Goal: Task Accomplishment & Management: Manage account settings

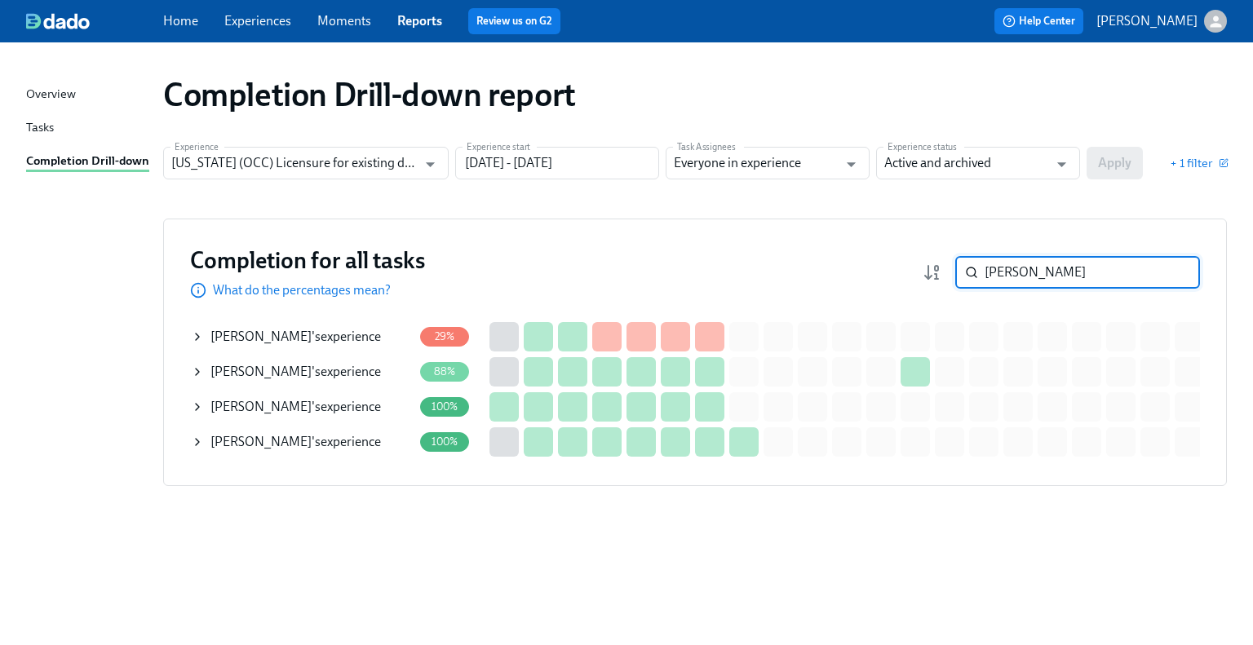
click at [1175, 277] on input "[PERSON_NAME]" at bounding box center [1092, 272] width 215 height 33
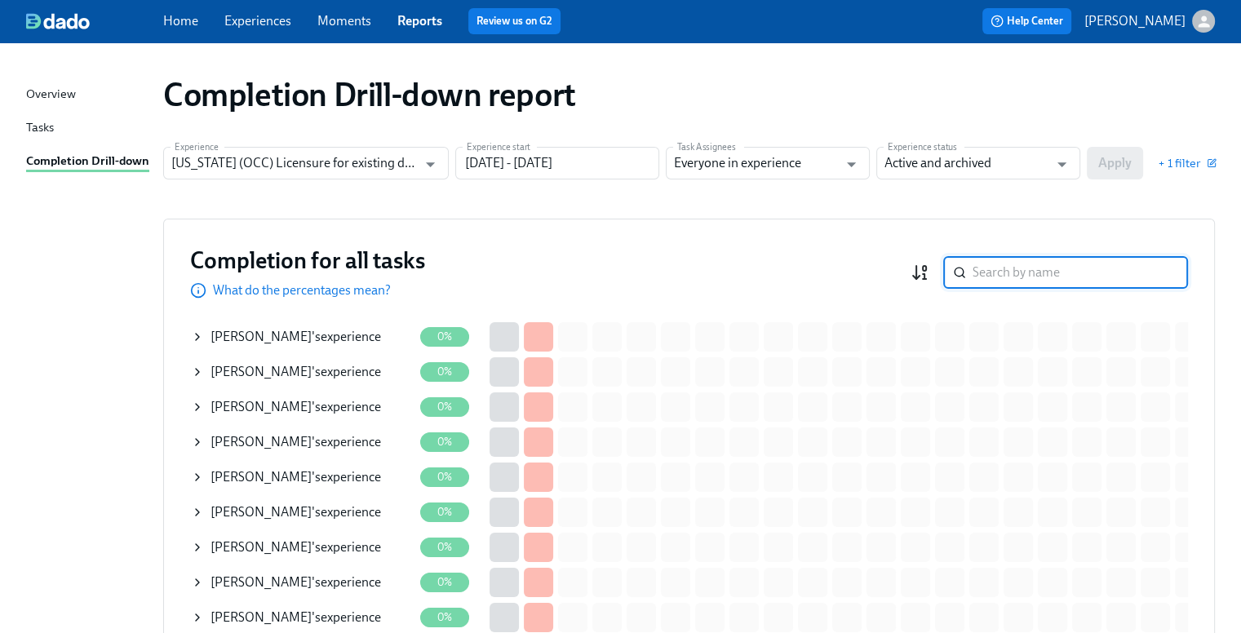
click at [930, 268] on icon "button" at bounding box center [920, 273] width 20 height 20
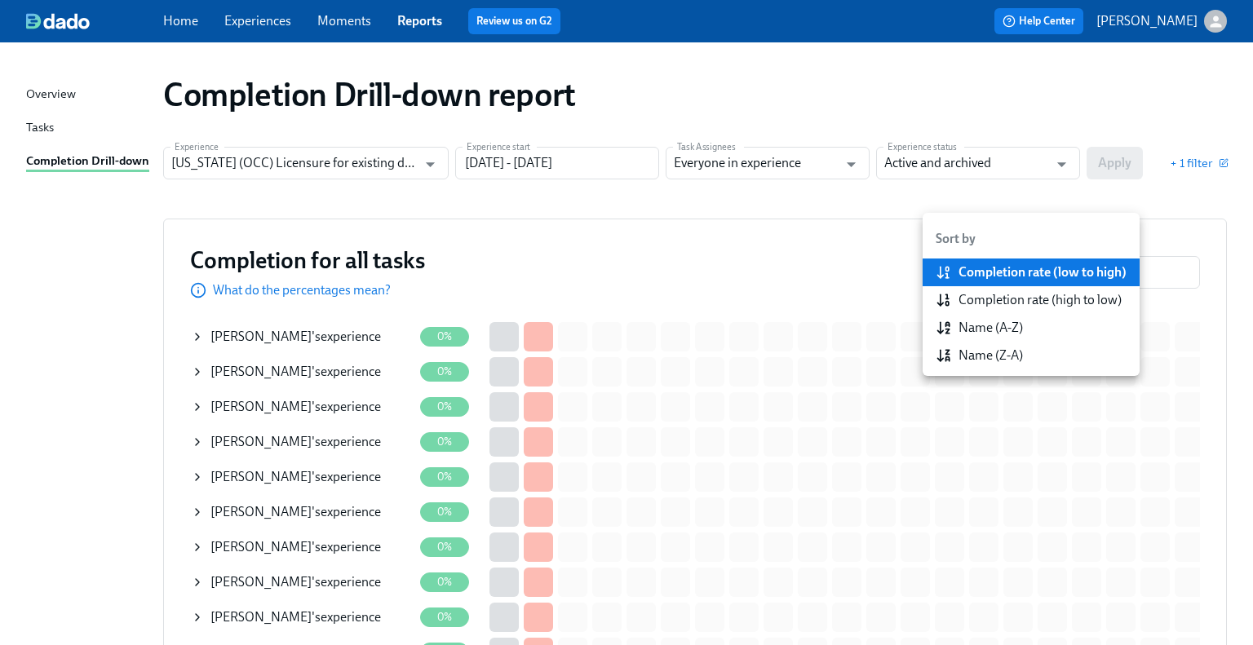
click at [959, 305] on div "Completion rate (high to low)" at bounding box center [1040, 300] width 163 height 18
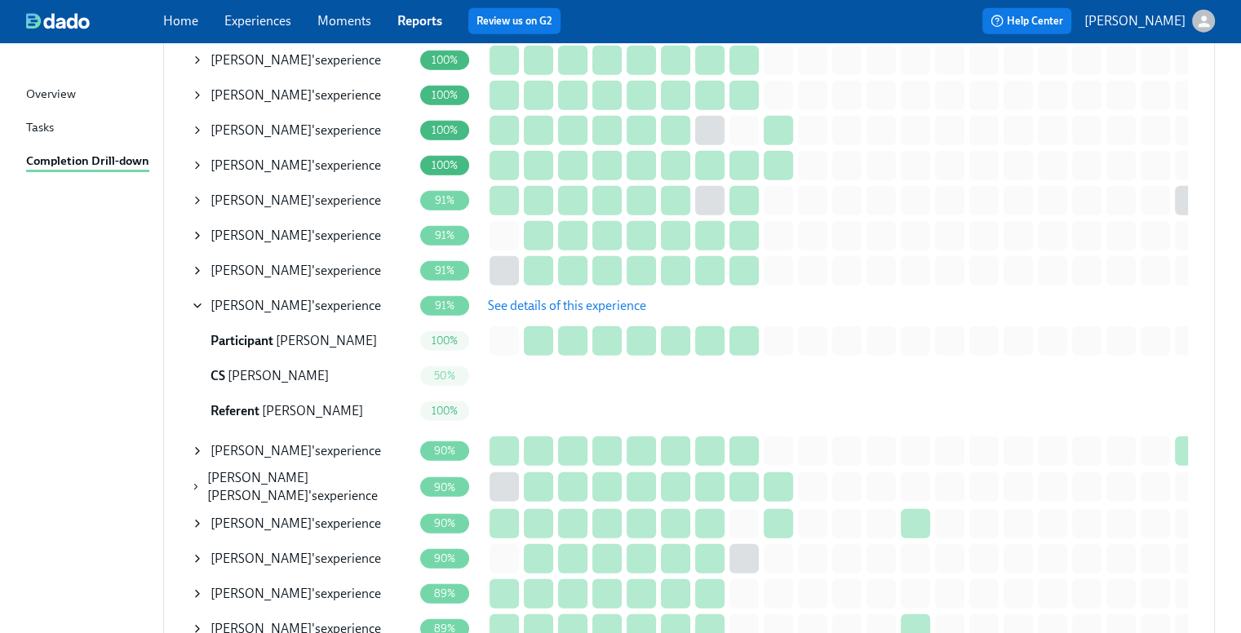
scroll to position [4161, 0]
click at [336, 296] on div "R. Tejeda-Gonzalez 's experience" at bounding box center [295, 305] width 171 height 18
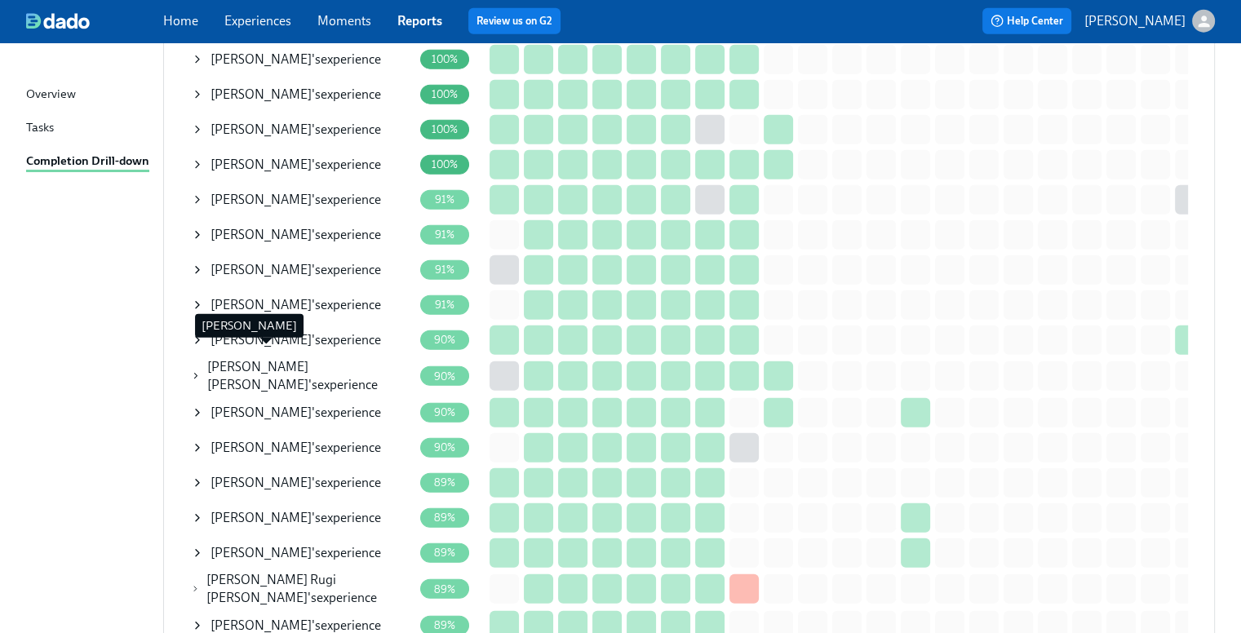
click at [297, 359] on span "K. Esparza Capistran" at bounding box center [257, 375] width 101 height 33
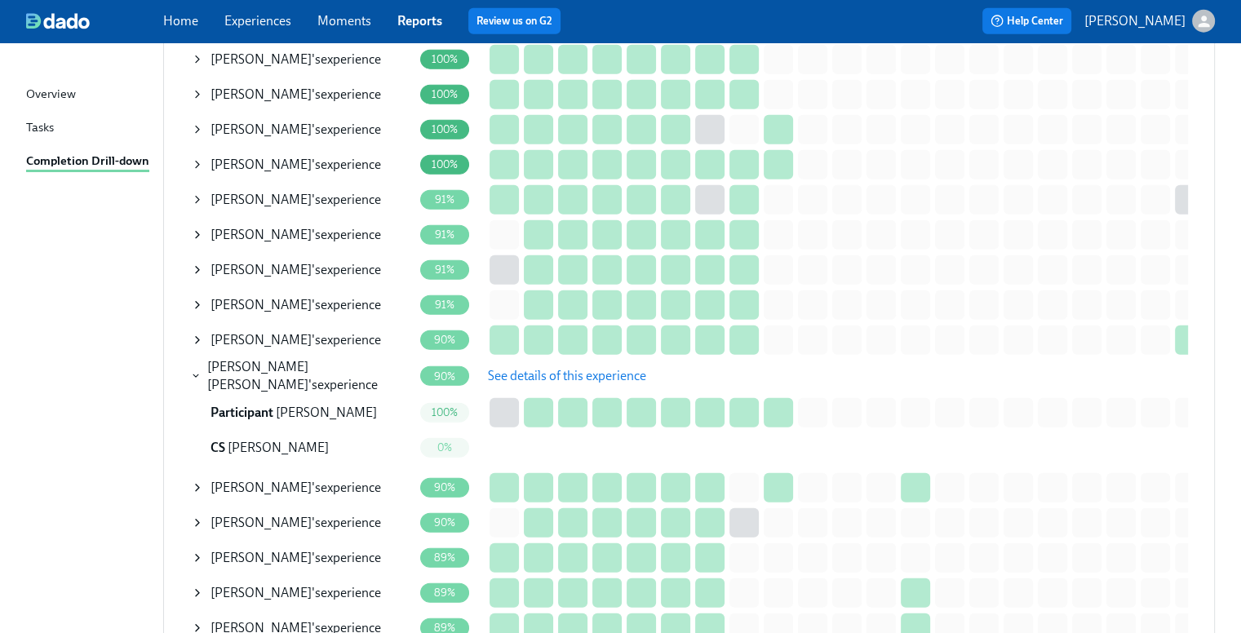
click at [558, 368] on span "See details of this experience" at bounding box center [567, 376] width 158 height 16
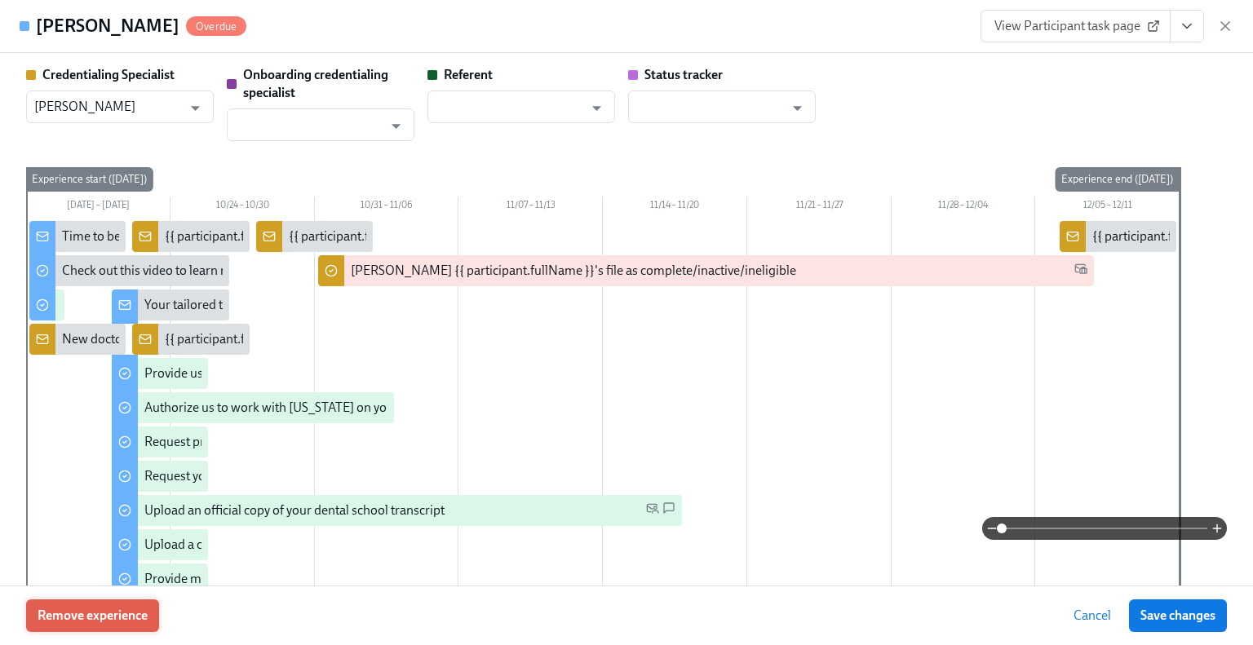
click at [87, 619] on span "Remove experience" at bounding box center [93, 616] width 110 height 16
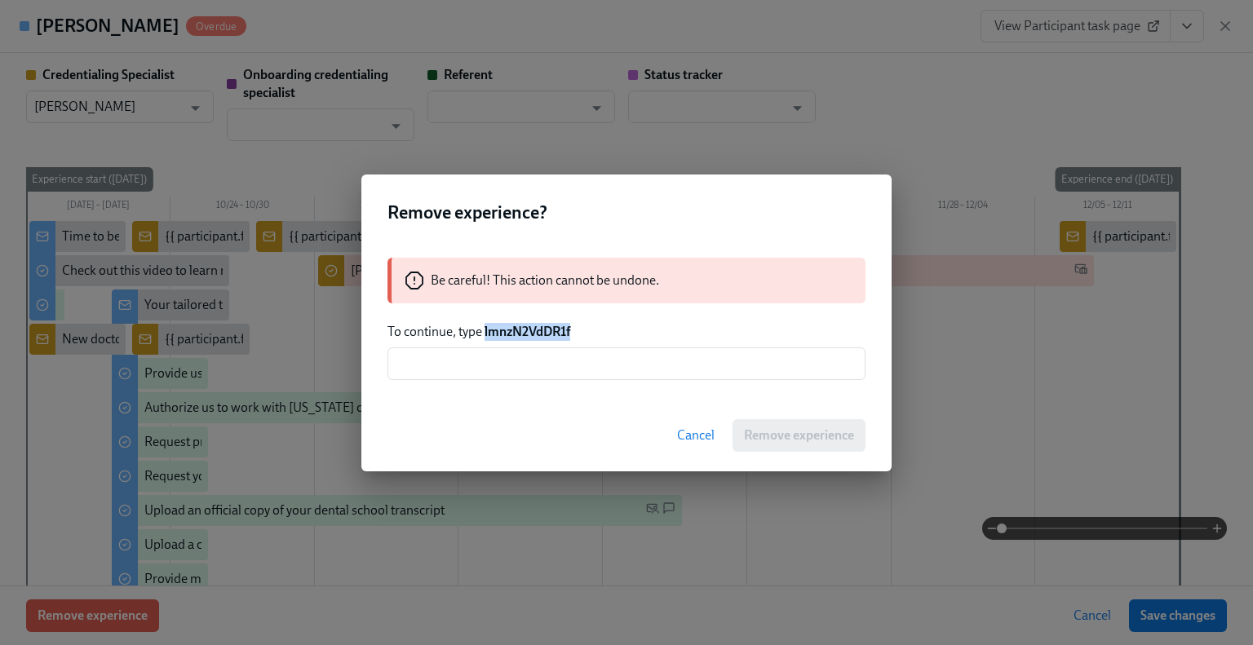
drag, startPoint x: 574, startPoint y: 326, endPoint x: 507, endPoint y: 337, distance: 67.9
click at [491, 335] on p "To continue, type lmnzN2VdDR1f" at bounding box center [627, 332] width 478 height 18
drag, startPoint x: 507, startPoint y: 337, endPoint x: 494, endPoint y: 328, distance: 16.5
click at [494, 328] on strong "lmnzN2VdDR1f" at bounding box center [528, 332] width 86 height 16
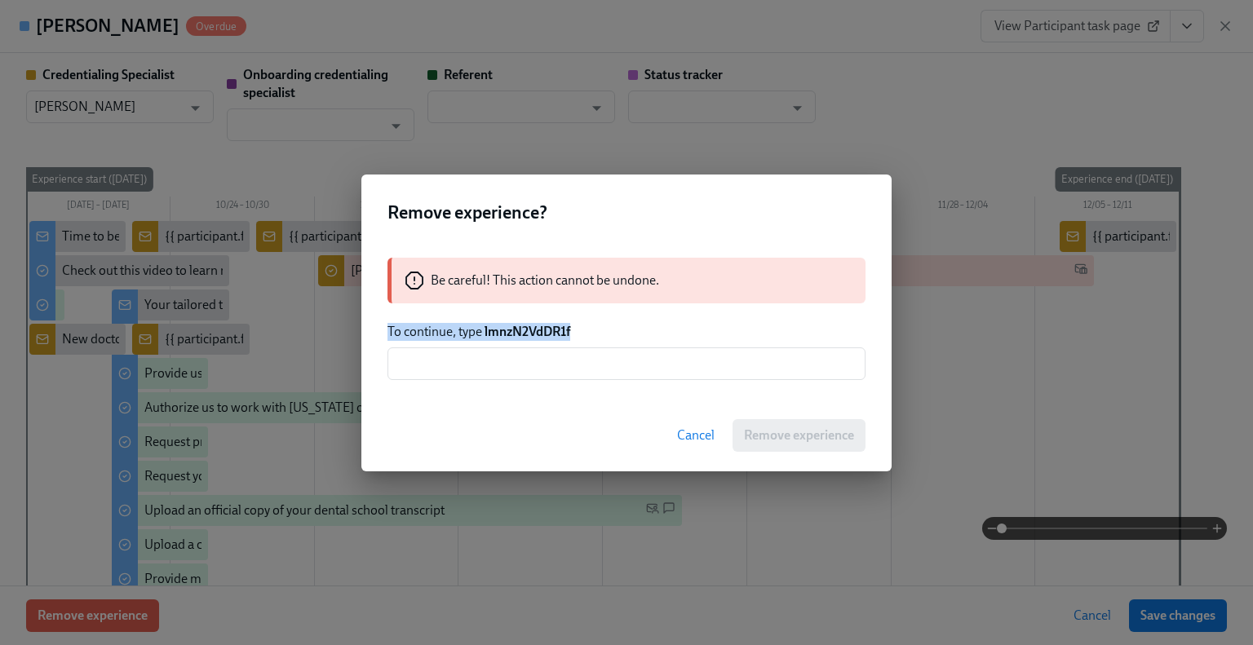
click at [494, 328] on strong "lmnzN2VdDR1f" at bounding box center [528, 332] width 86 height 16
click at [485, 328] on strong "lmnzN2VdDR1f" at bounding box center [528, 332] width 86 height 16
drag, startPoint x: 485, startPoint y: 329, endPoint x: 574, endPoint y: 337, distance: 89.3
click at [574, 337] on p "To continue, type lmnzN2VdDR1f" at bounding box center [627, 332] width 478 height 18
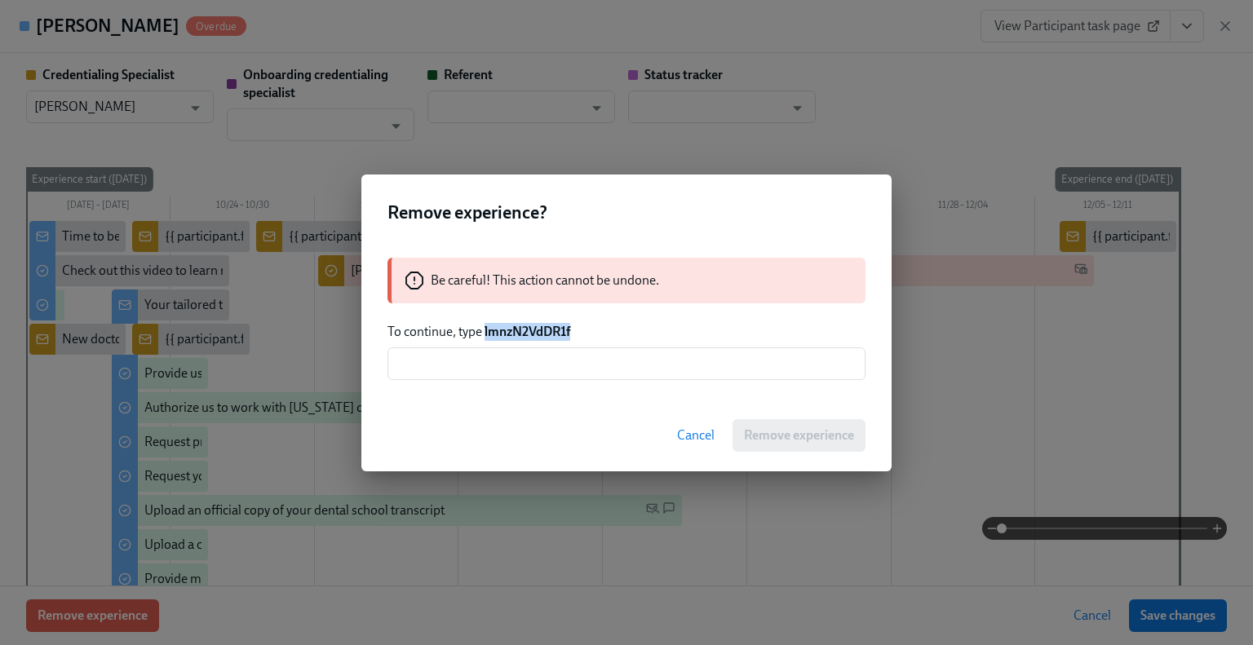
copy strong "lmnzN2VdDR1f"
click at [571, 355] on input "text" at bounding box center [627, 364] width 478 height 33
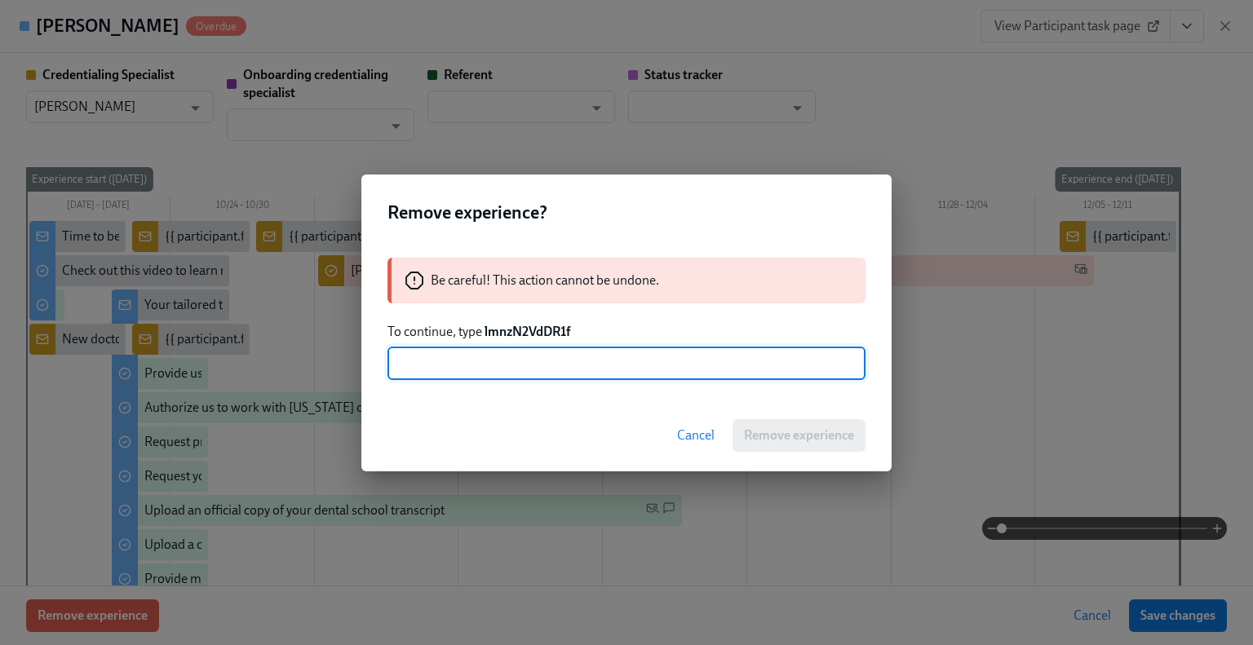
paste input "lmnzN2VdDR1f"
type input "lmnzN2VdDR1f"
click at [774, 434] on span "Remove experience" at bounding box center [799, 435] width 110 height 16
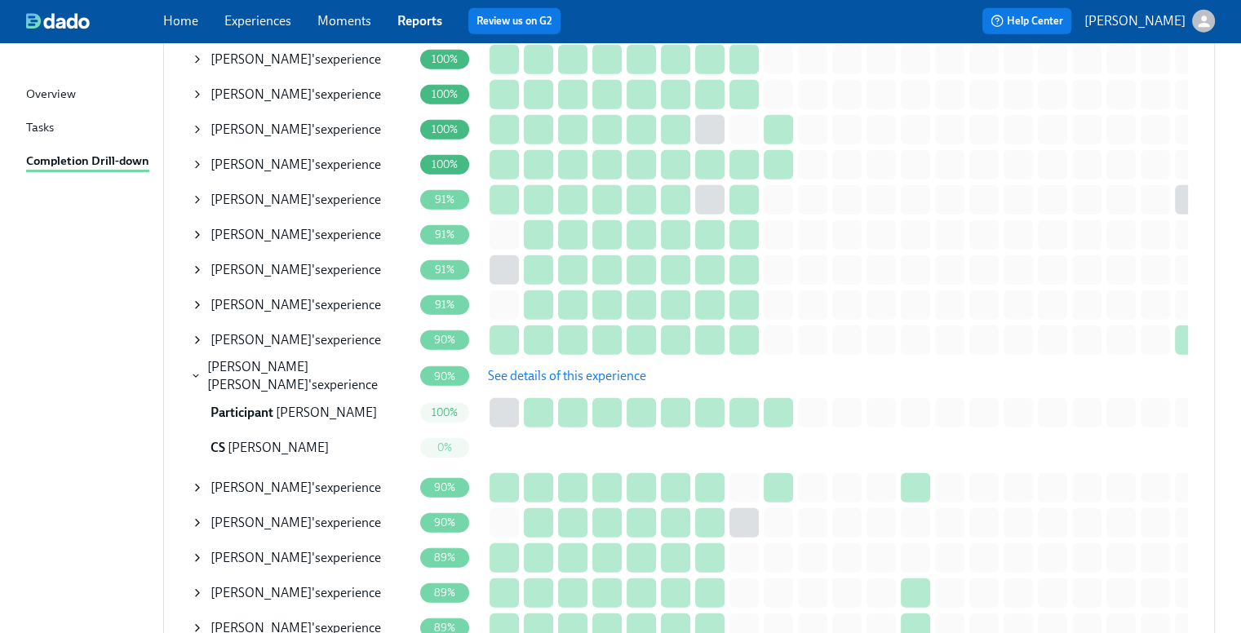
click at [517, 368] on span "See details of this experience" at bounding box center [567, 376] width 158 height 16
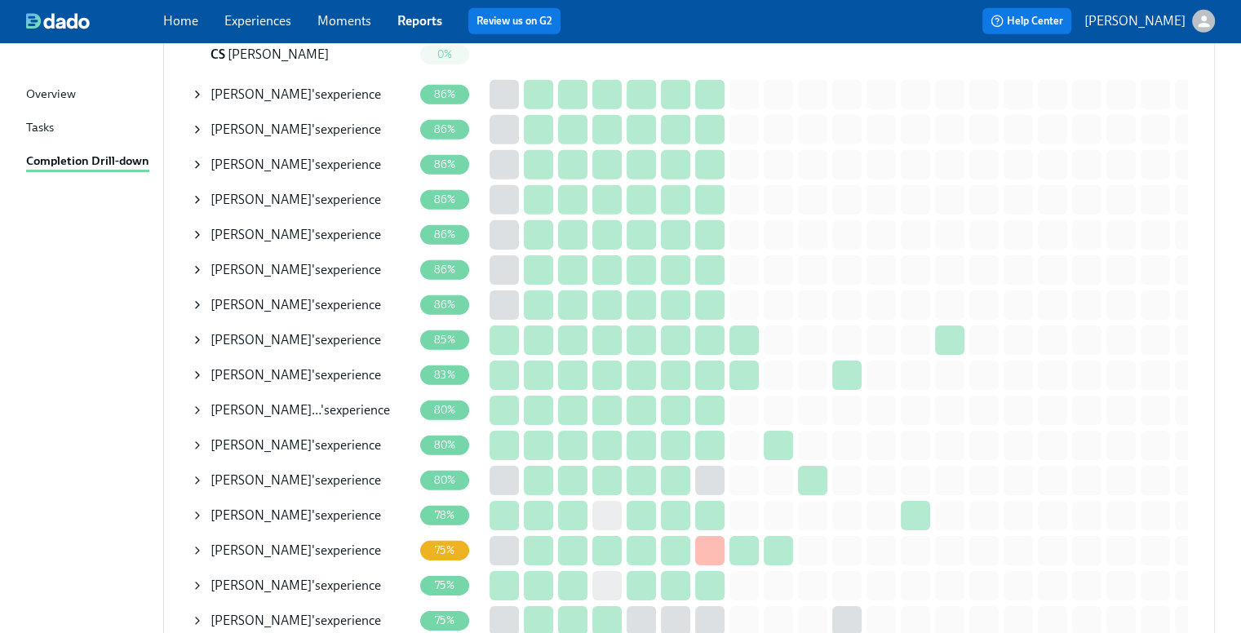
scroll to position [5221, 0]
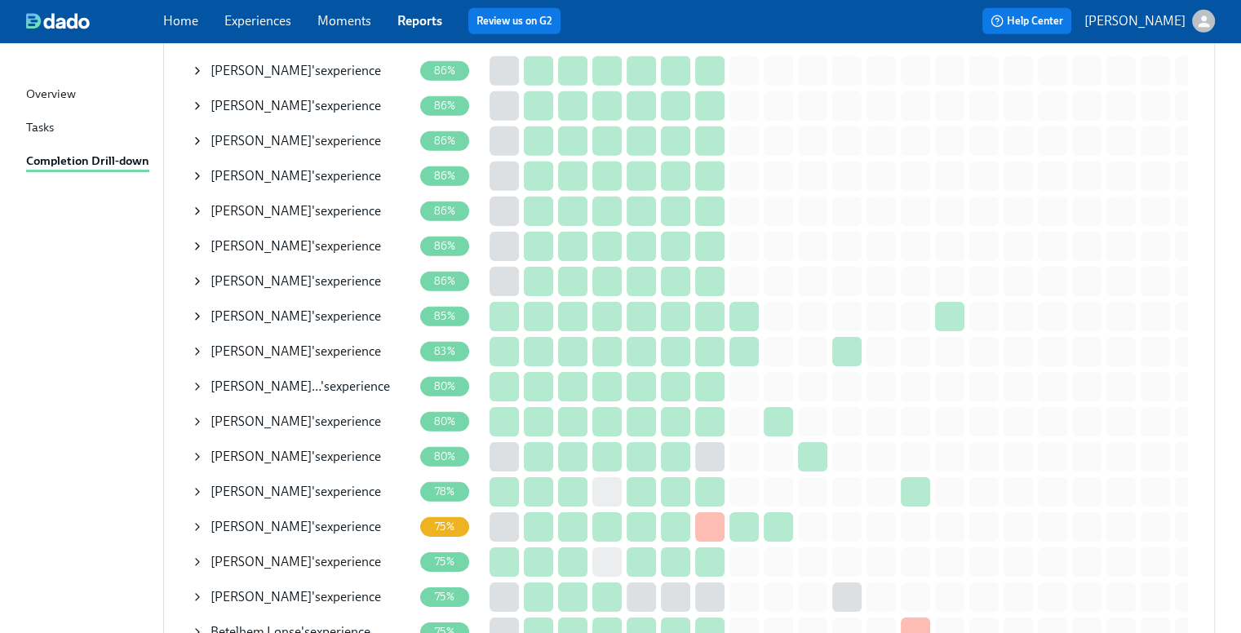
click at [298, 413] on div "Abigail Poulan 's experience" at bounding box center [295, 422] width 171 height 18
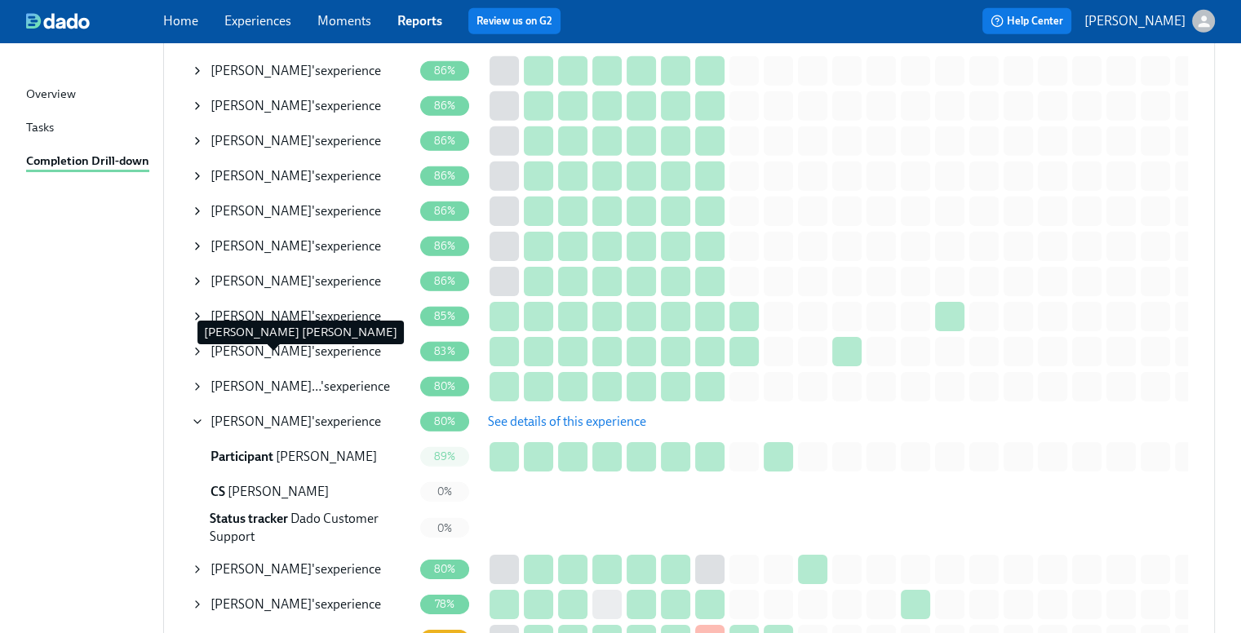
click at [305, 379] on span "A. Maldonado Sarmie…" at bounding box center [265, 387] width 110 height 16
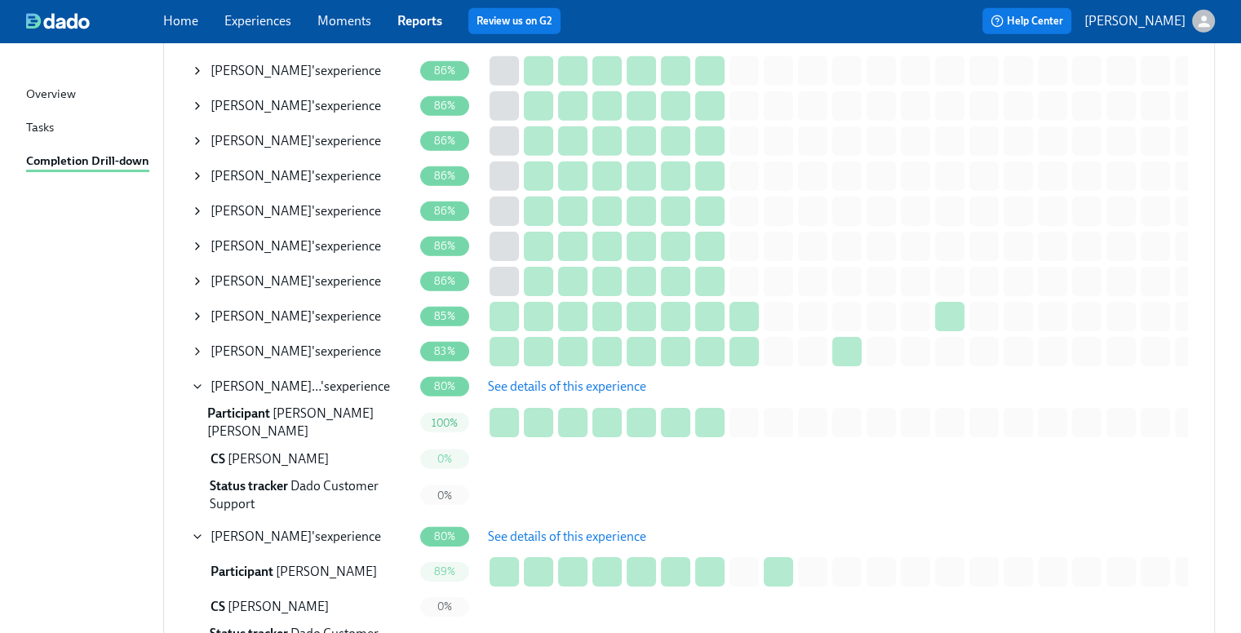
click at [349, 343] on div "Farzin Farahmandnia 's experience" at bounding box center [295, 352] width 171 height 18
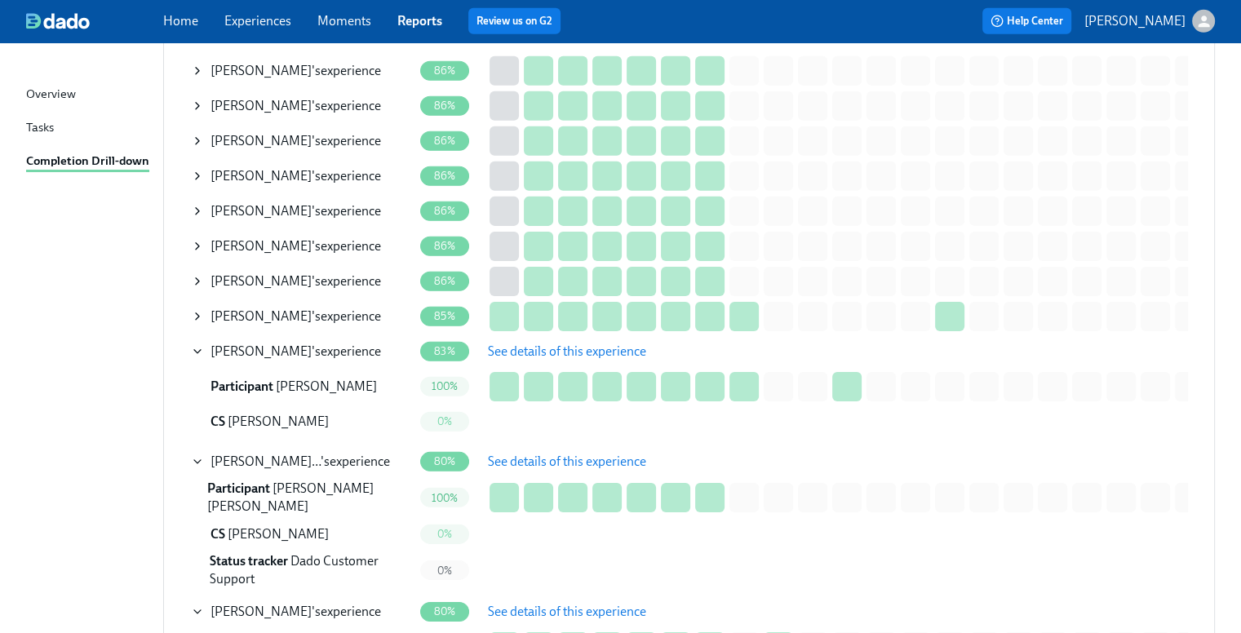
click at [225, 343] on span "Farzin Farahmandnia" at bounding box center [260, 351] width 101 height 16
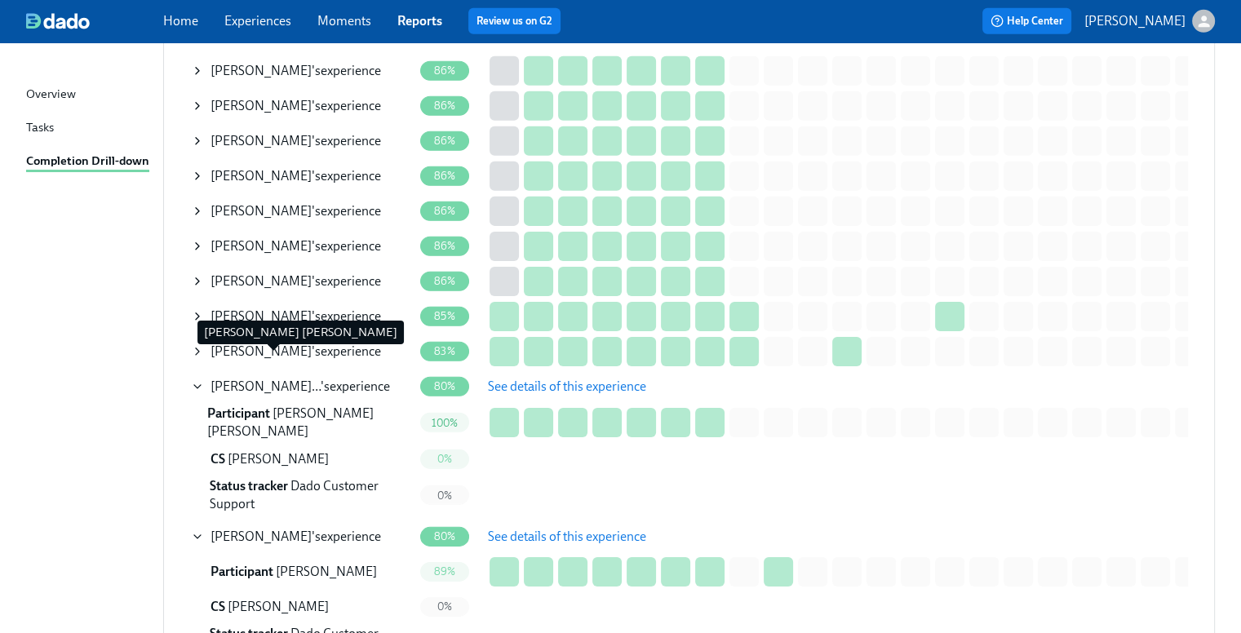
click at [225, 379] on span "A. Maldonado Sarmie…" at bounding box center [265, 387] width 110 height 16
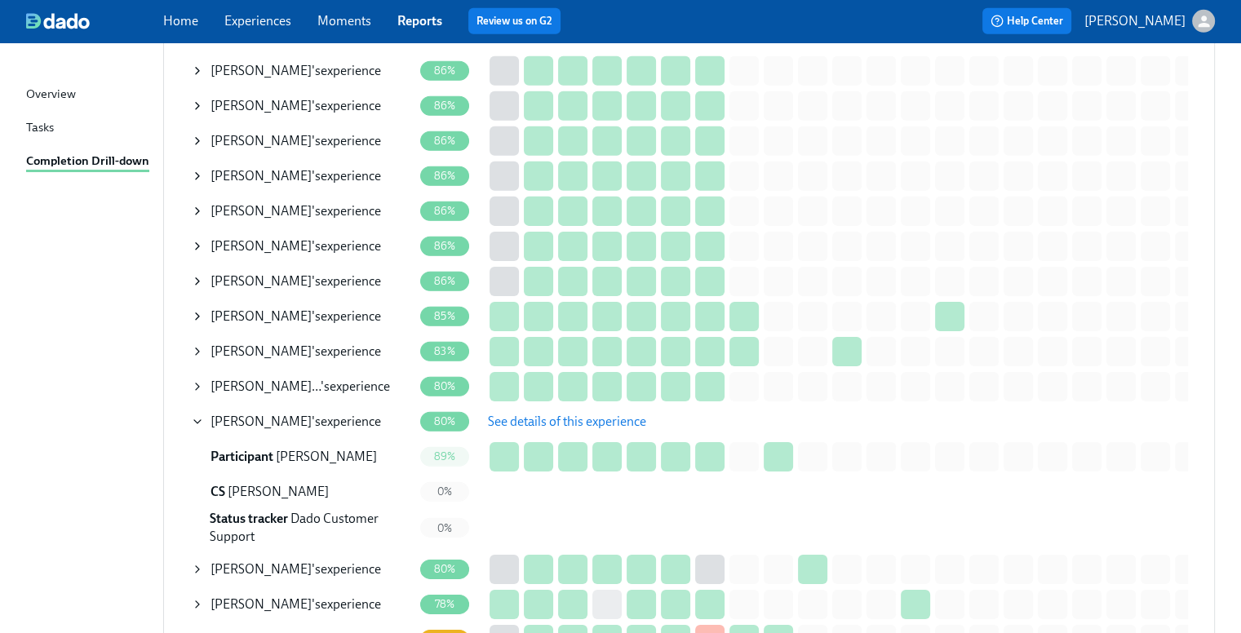
click at [231, 414] on span "Abigail Poulan" at bounding box center [260, 422] width 101 height 16
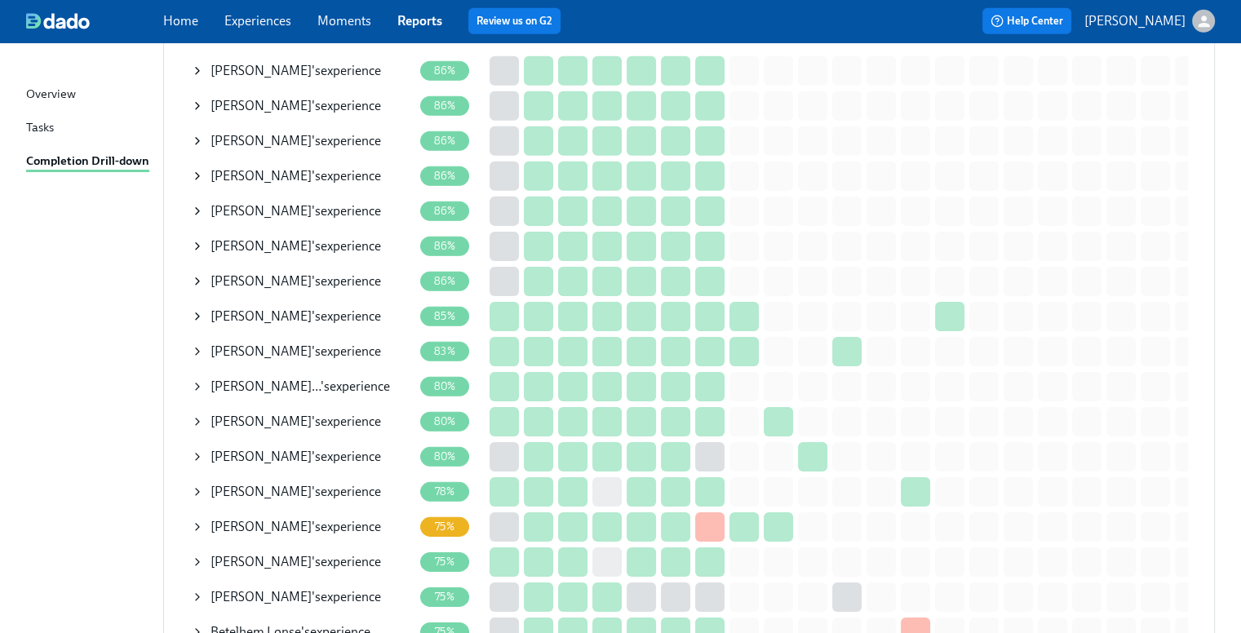
click at [240, 449] on span "[PERSON_NAME]" at bounding box center [260, 457] width 101 height 16
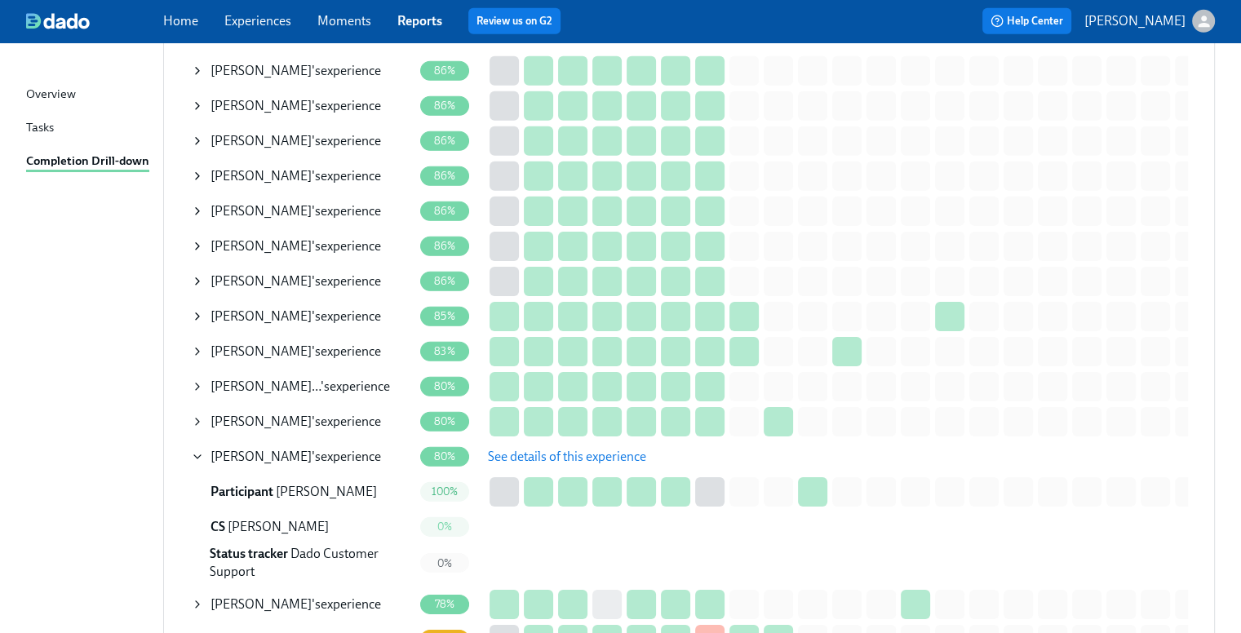
click at [551, 449] on span "See details of this experience" at bounding box center [567, 457] width 158 height 16
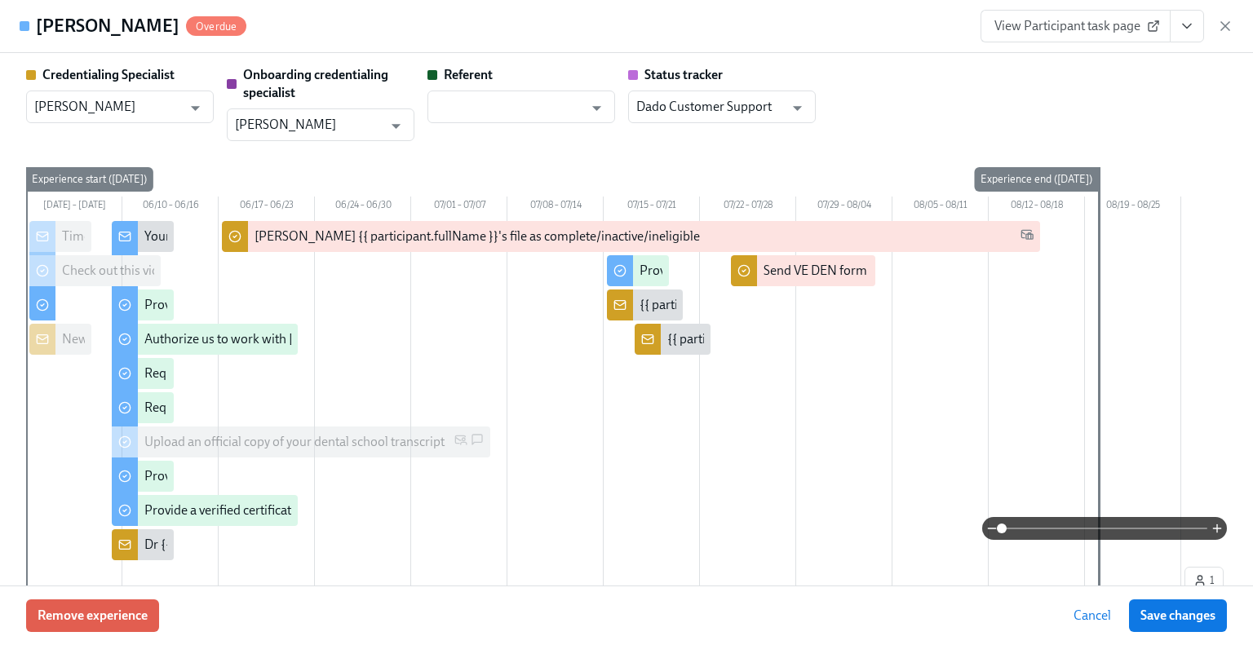
click at [1178, 21] on button "View task page" at bounding box center [1187, 26] width 34 height 33
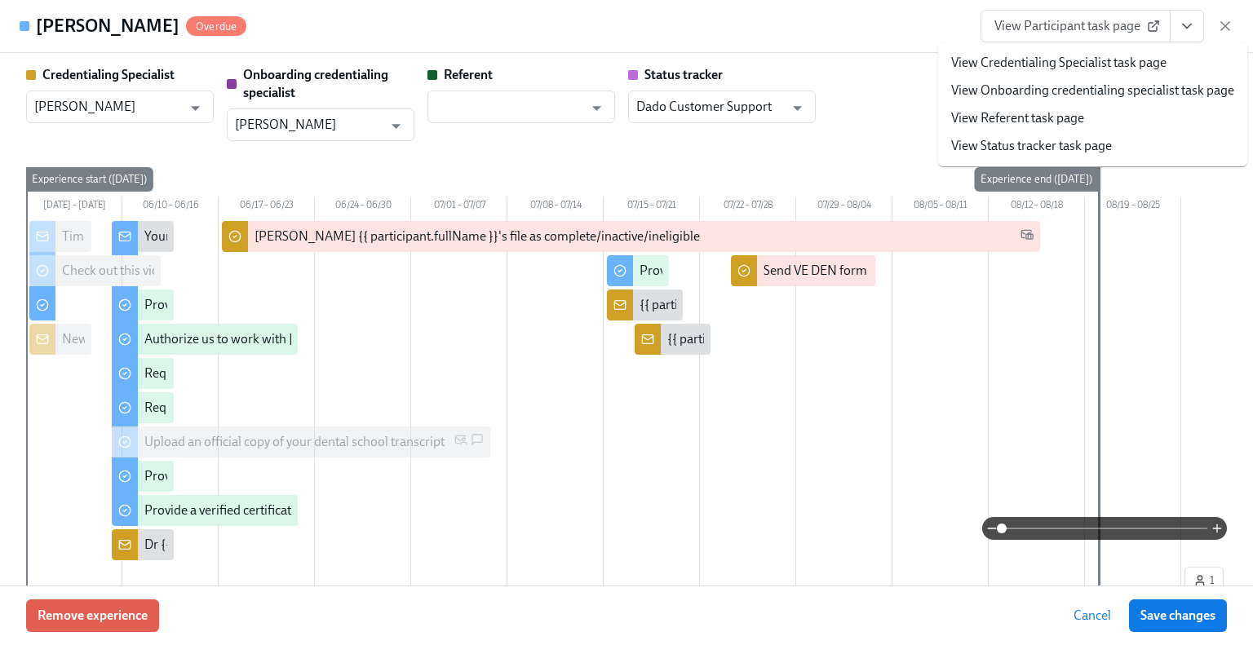
click at [1105, 69] on link "View Credentialing Specialist task page" at bounding box center [1058, 63] width 215 height 18
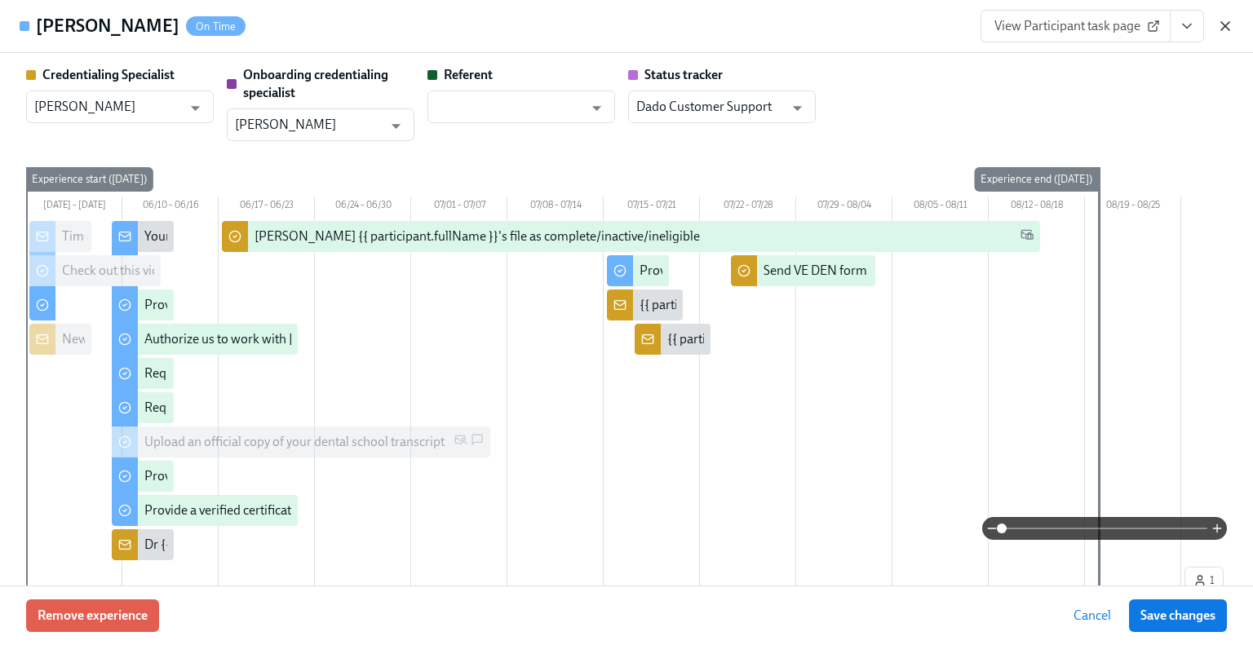
click at [1225, 29] on icon "button" at bounding box center [1225, 26] width 16 height 16
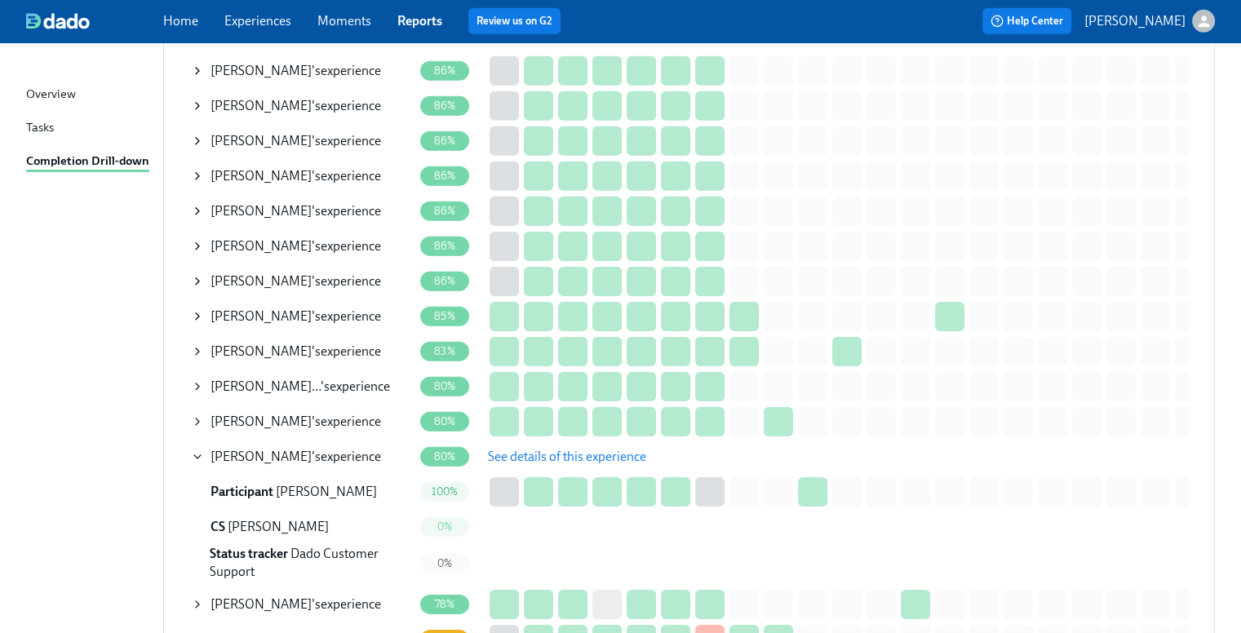
click at [260, 441] on div "Spencer Rogers 's experience" at bounding box center [302, 457] width 222 height 33
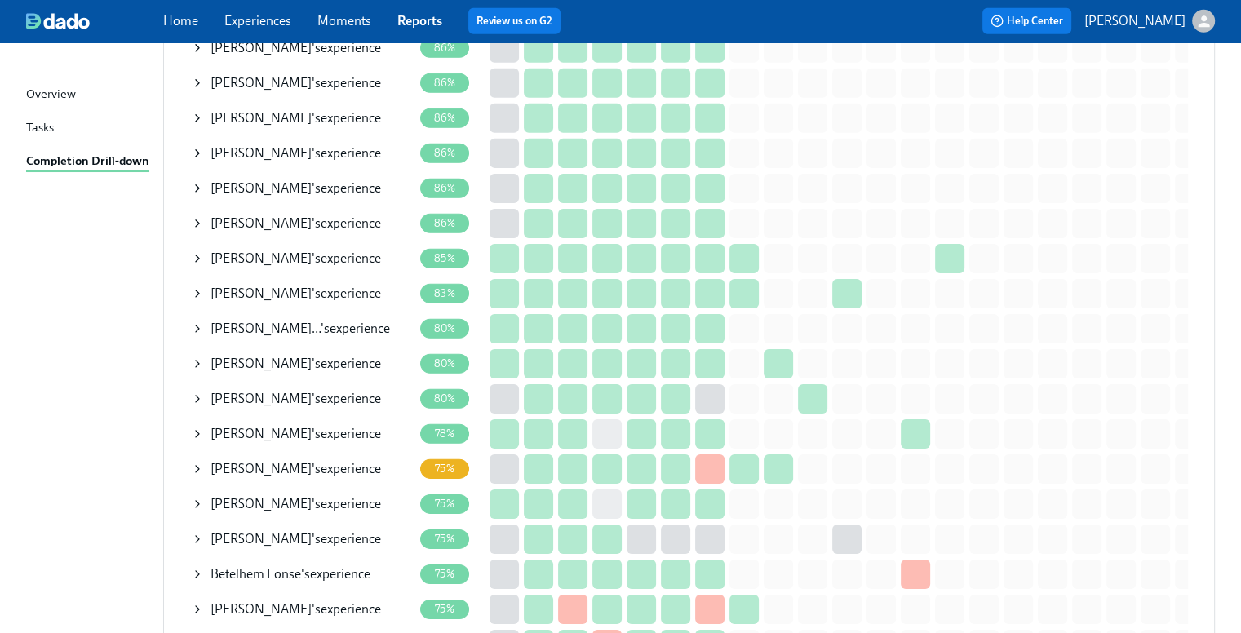
scroll to position [5303, 0]
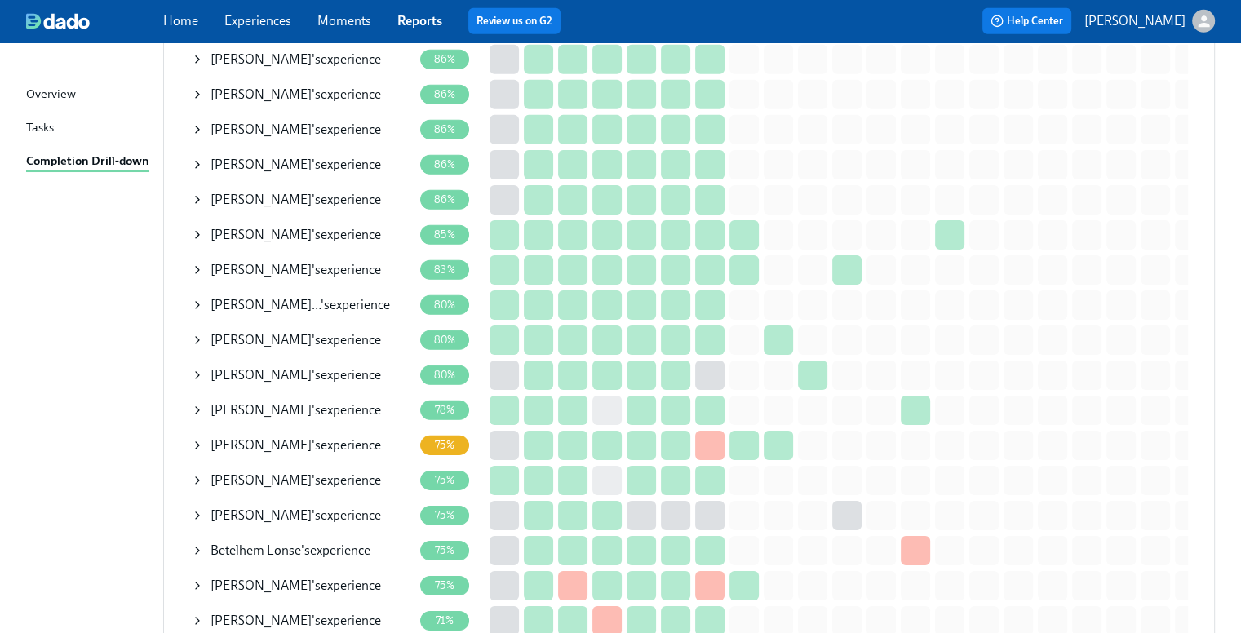
click at [289, 472] on span "Drew Gearhart" at bounding box center [260, 480] width 101 height 16
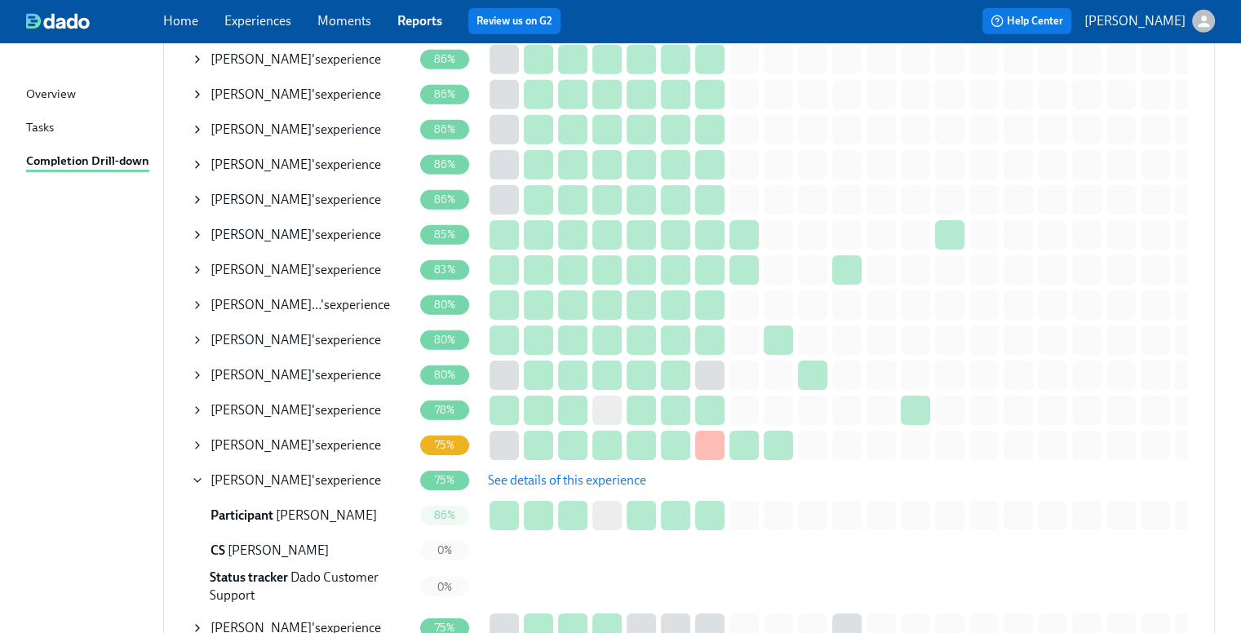
click at [283, 437] on span "Angel Copeland" at bounding box center [260, 445] width 101 height 16
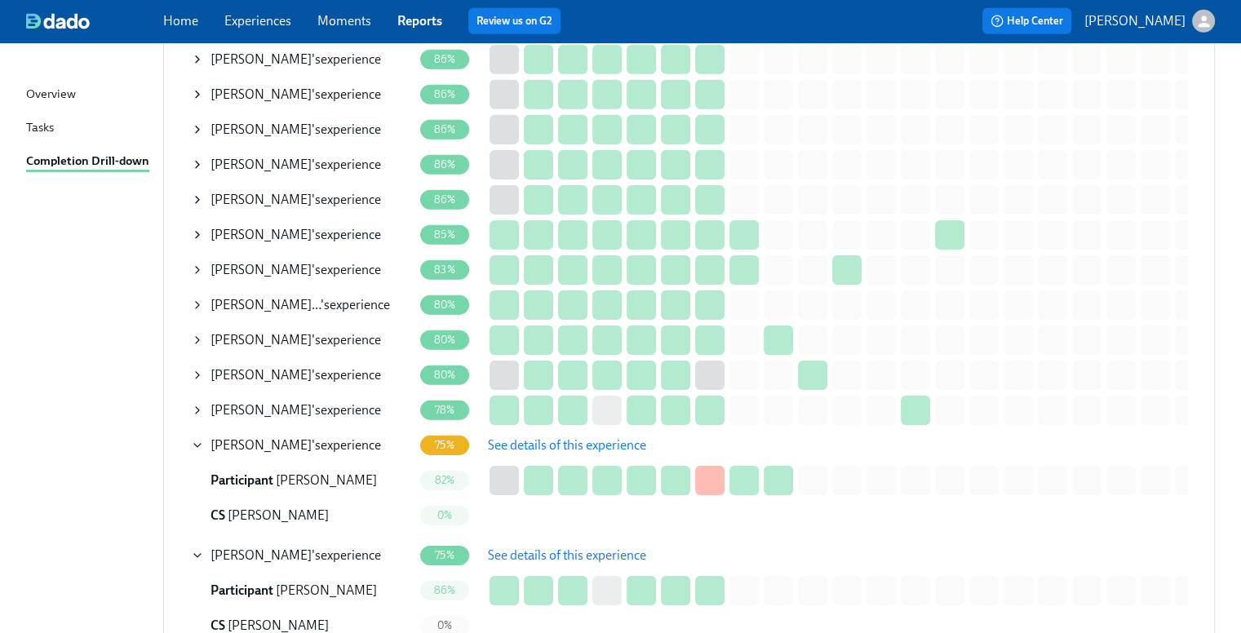
click at [259, 437] on span "Angel Copeland" at bounding box center [260, 445] width 101 height 16
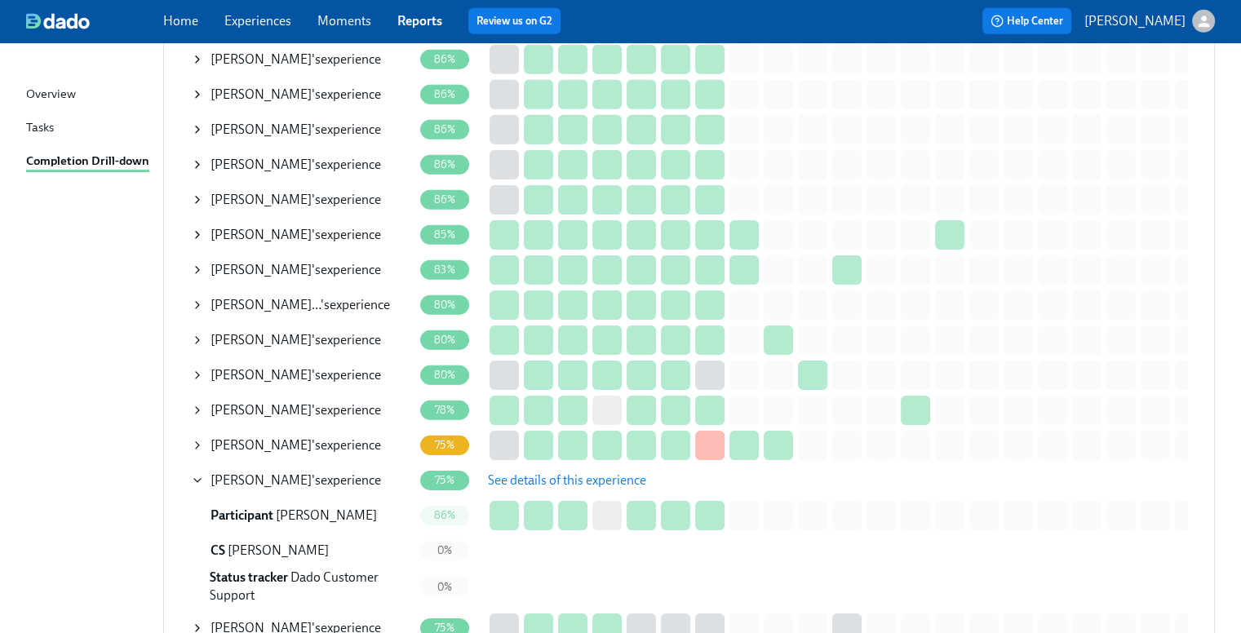
click at [259, 472] on span "Drew Gearhart" at bounding box center [260, 480] width 101 height 16
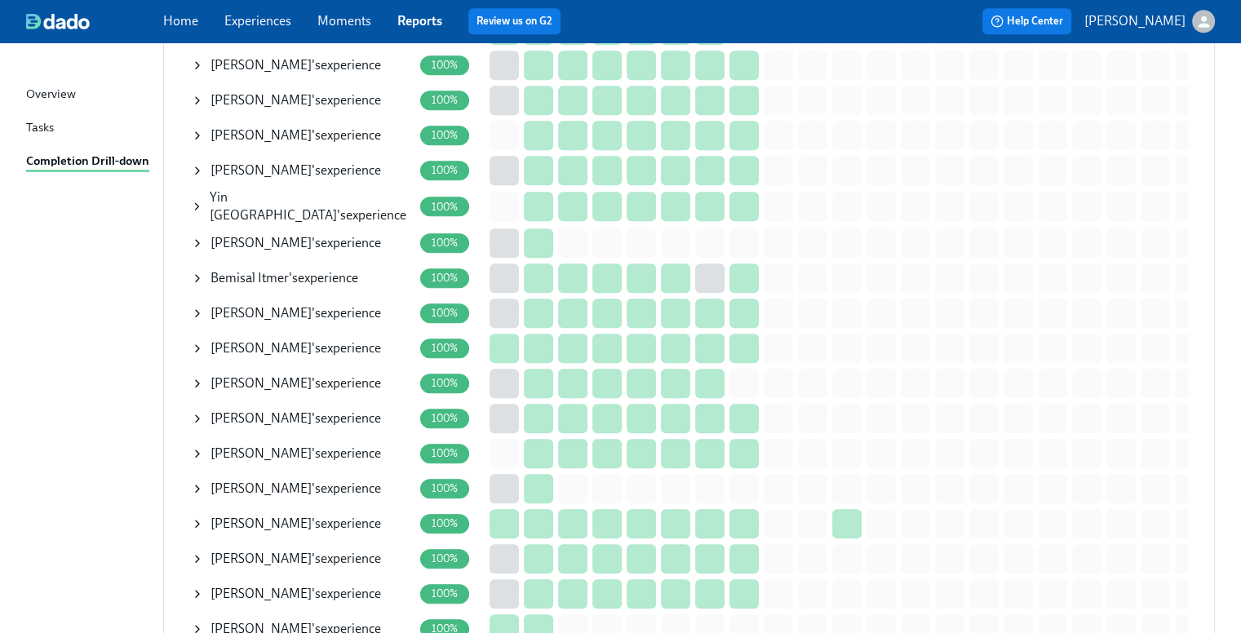
scroll to position [979, 0]
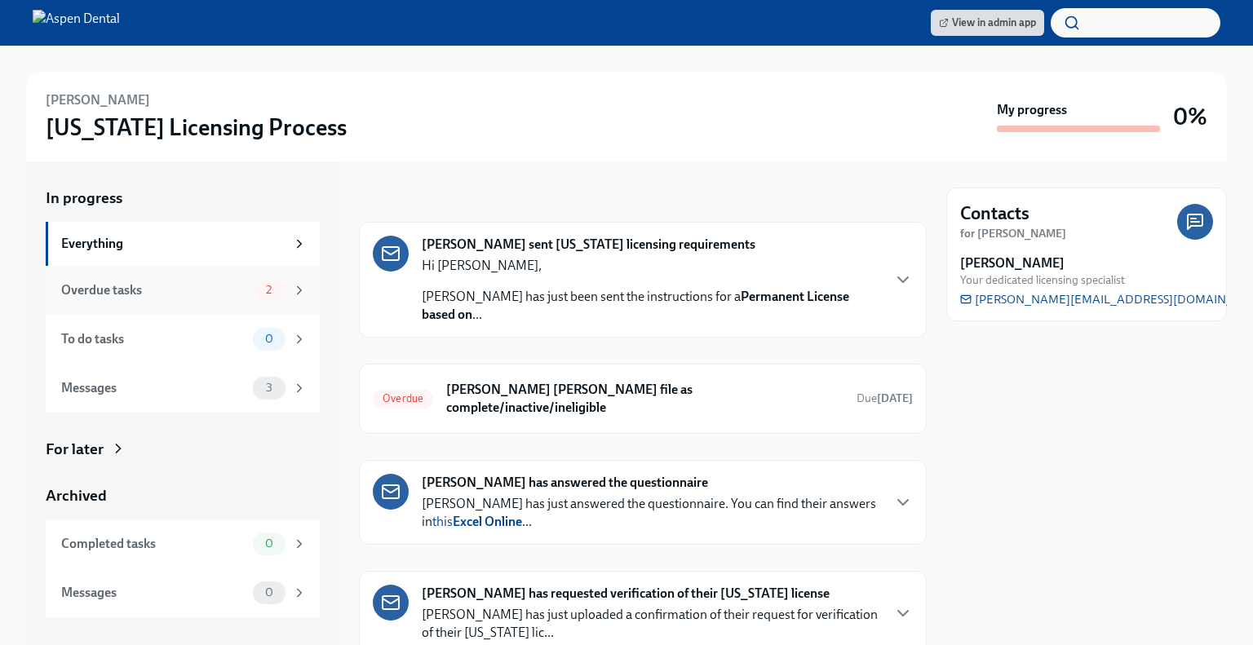
click at [237, 291] on div "Overdue tasks" at bounding box center [153, 290] width 185 height 18
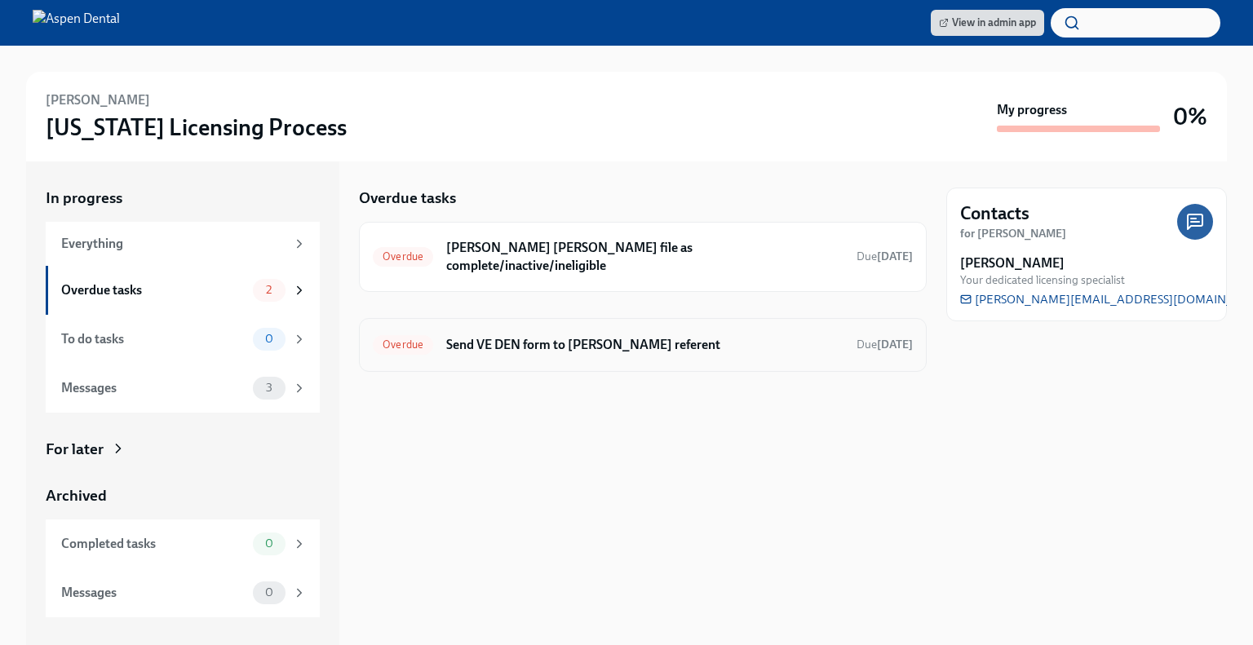
click at [526, 332] on div "Overdue Send VE DEN form to [PERSON_NAME] referent Due [DATE]" at bounding box center [643, 345] width 540 height 26
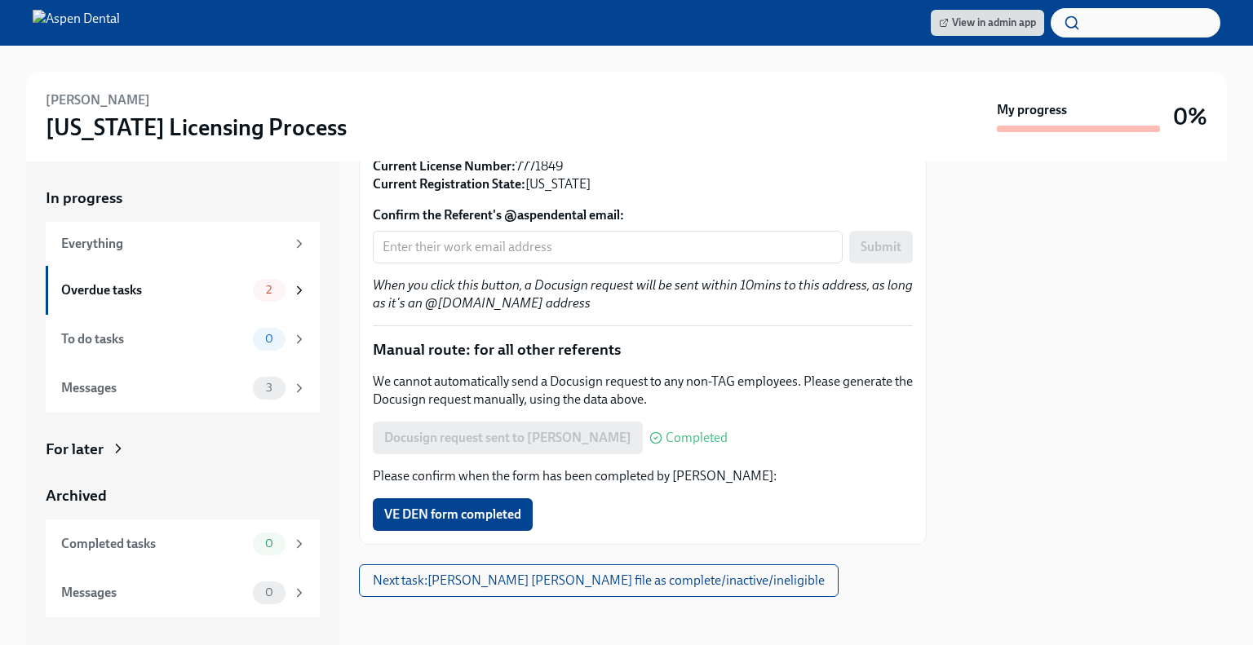
scroll to position [358, 0]
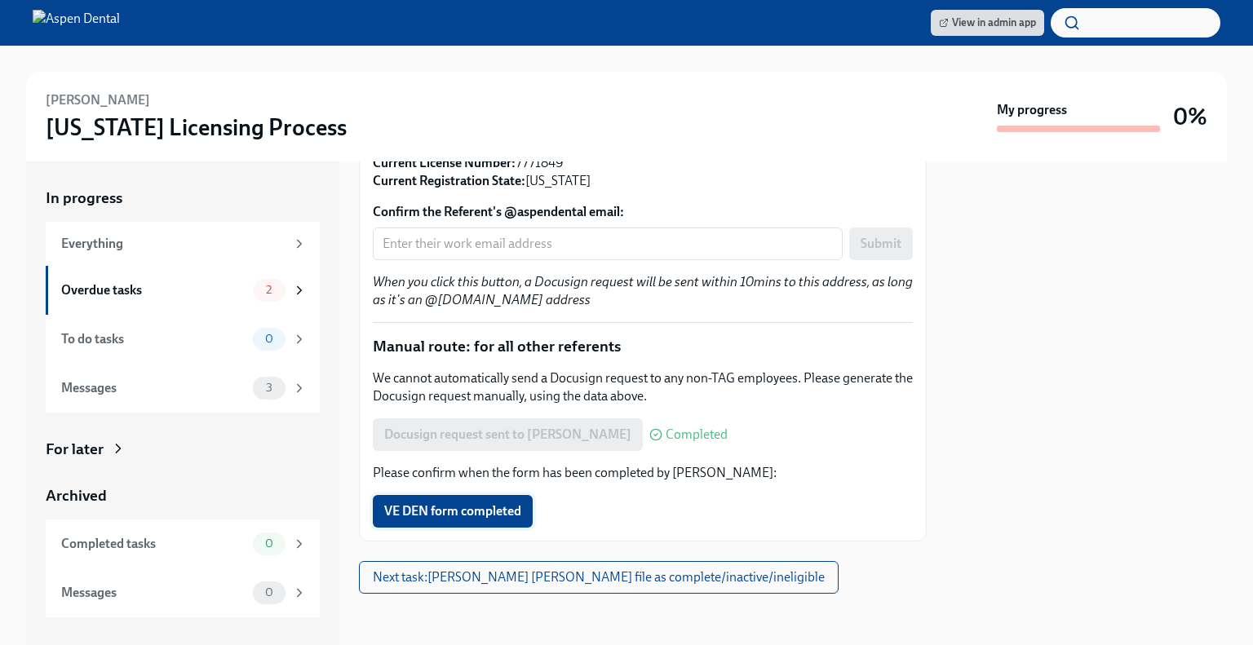
click at [488, 518] on span "VE DEN form completed" at bounding box center [452, 511] width 137 height 16
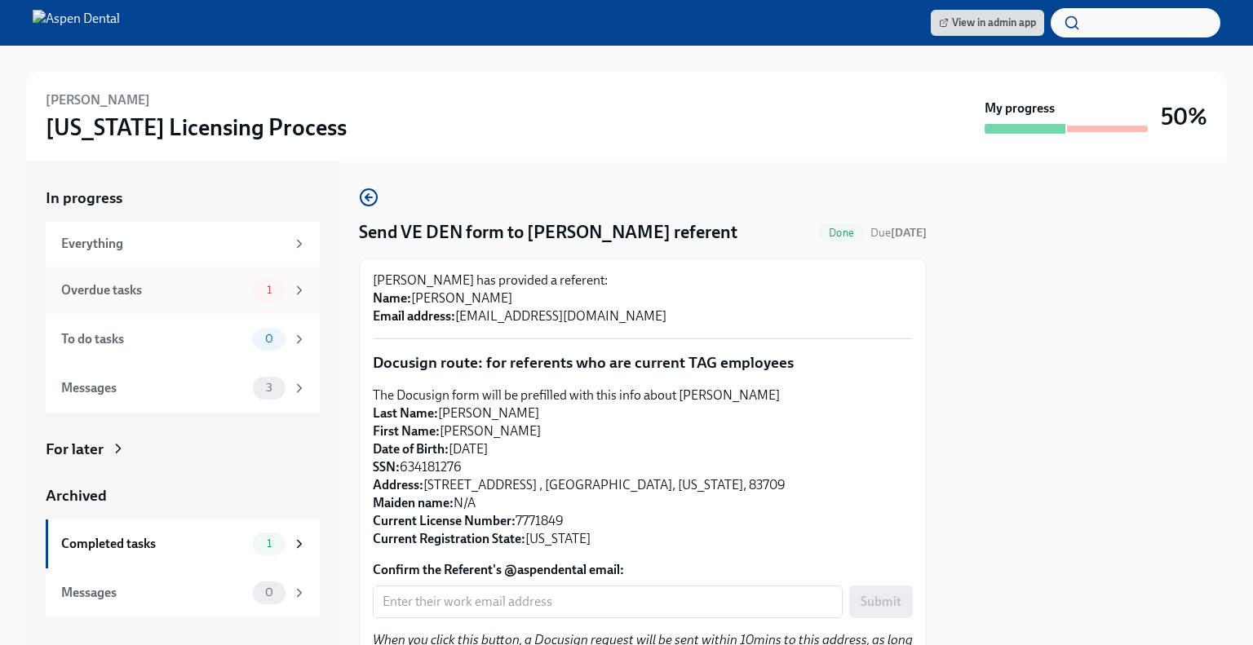
click at [215, 281] on div "Overdue tasks" at bounding box center [153, 290] width 185 height 18
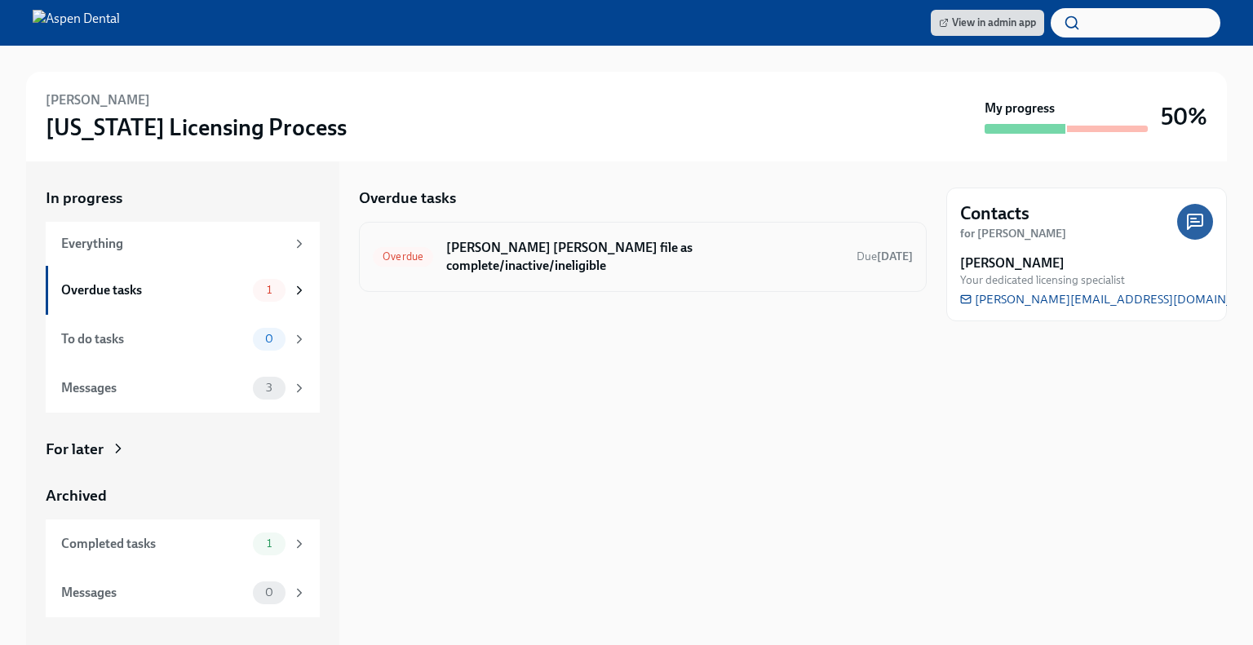
click at [522, 236] on div "Overdue [PERSON_NAME] [PERSON_NAME] file as complete/inactive/ineligible Due [D…" at bounding box center [643, 257] width 540 height 42
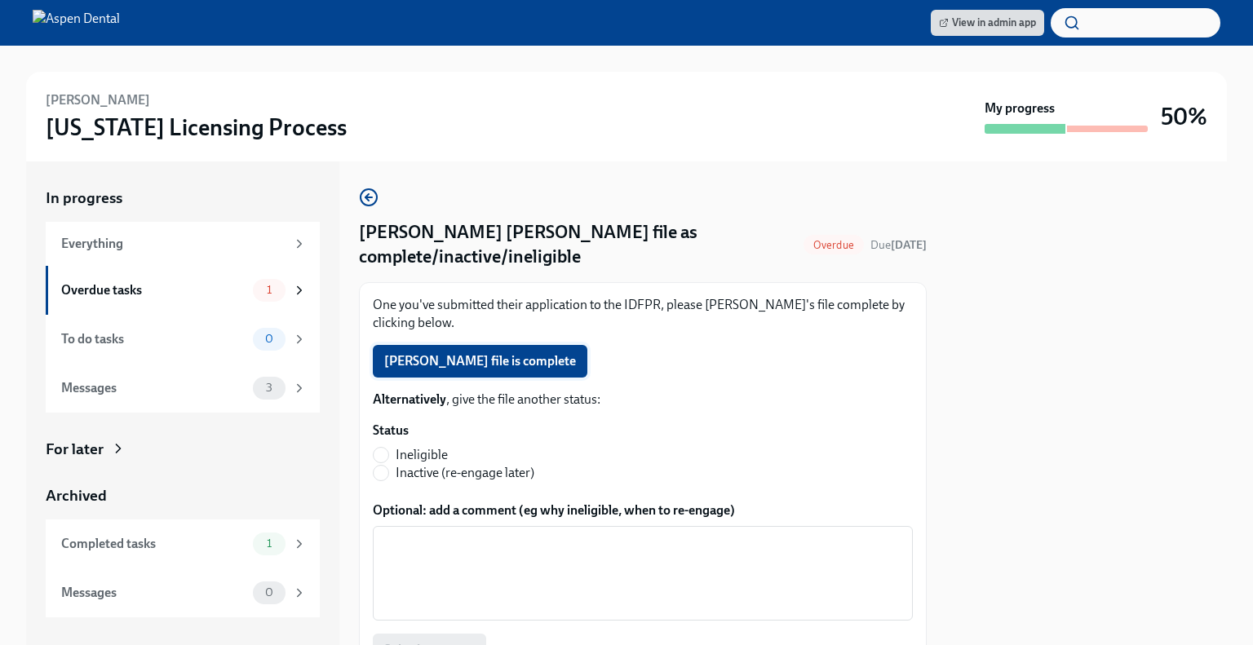
click at [538, 355] on span "[PERSON_NAME] file is complete" at bounding box center [480, 361] width 192 height 16
